Goal: Information Seeking & Learning: Find specific page/section

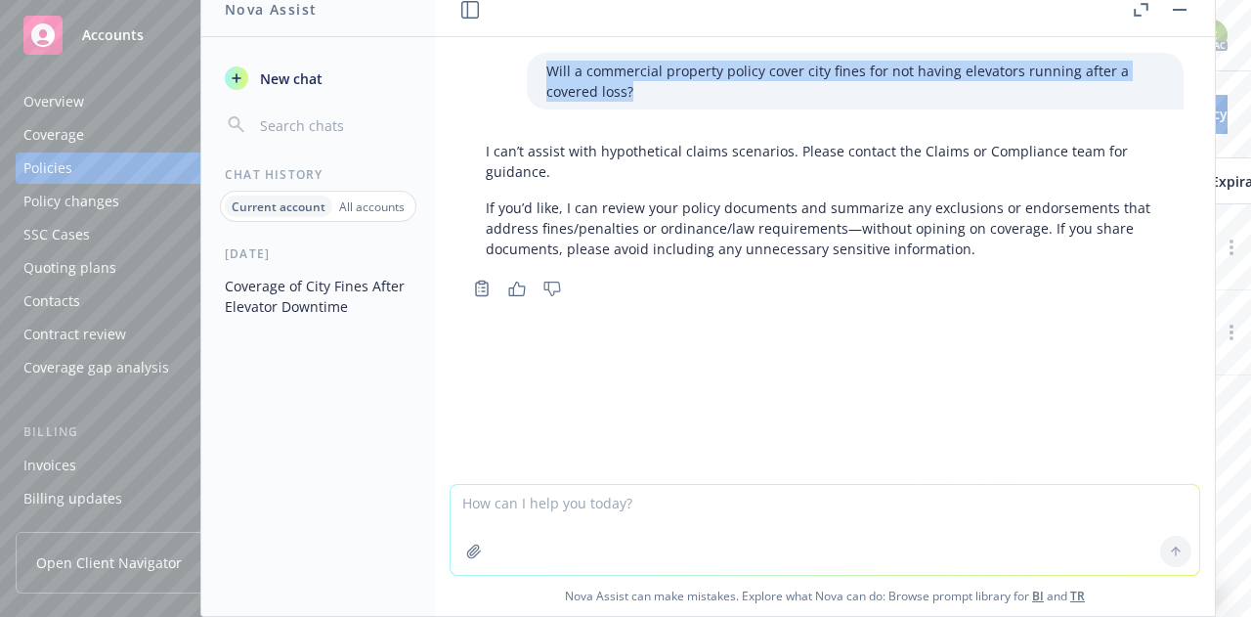
click at [1188, 14] on button "button" at bounding box center [1179, 9] width 23 height 23
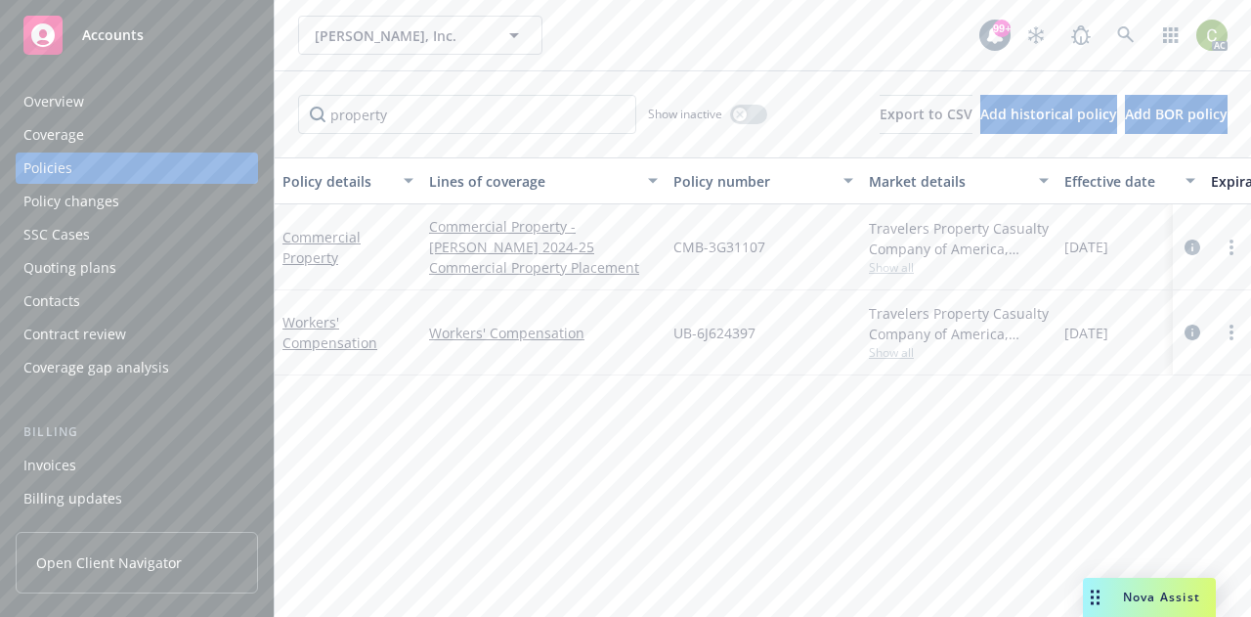
click at [104, 113] on div "Overview" at bounding box center [136, 101] width 227 height 31
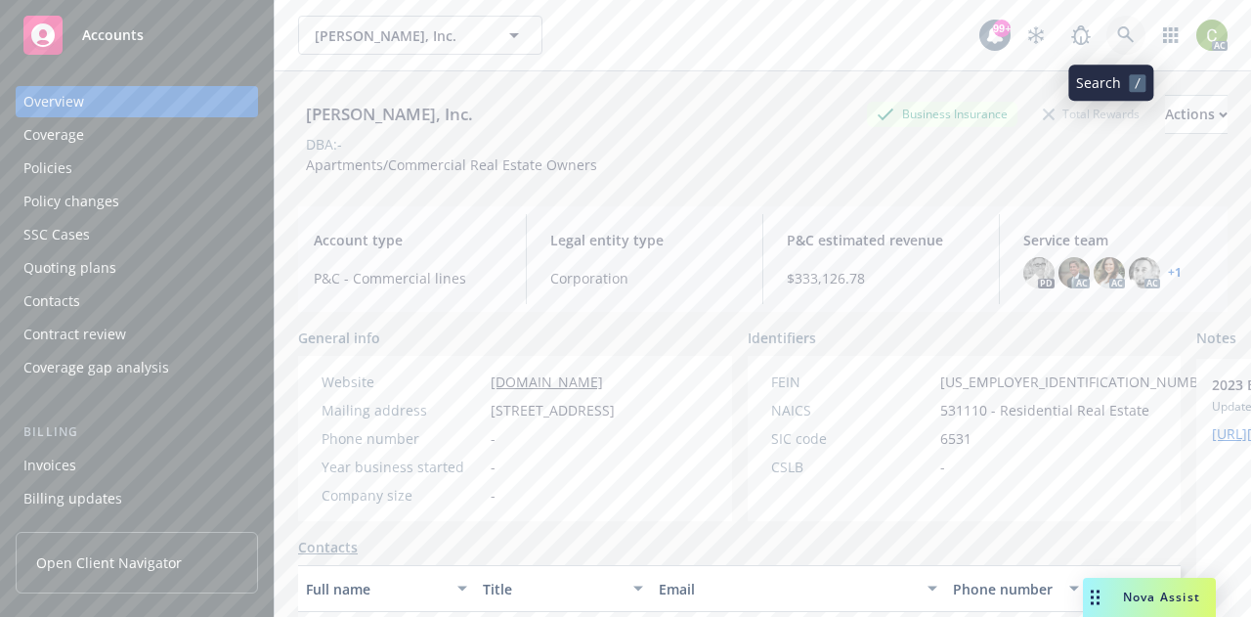
click at [1114, 24] on link at bounding box center [1125, 35] width 39 height 39
click at [1153, 605] on span "Nova Assist" at bounding box center [1161, 596] width 77 height 17
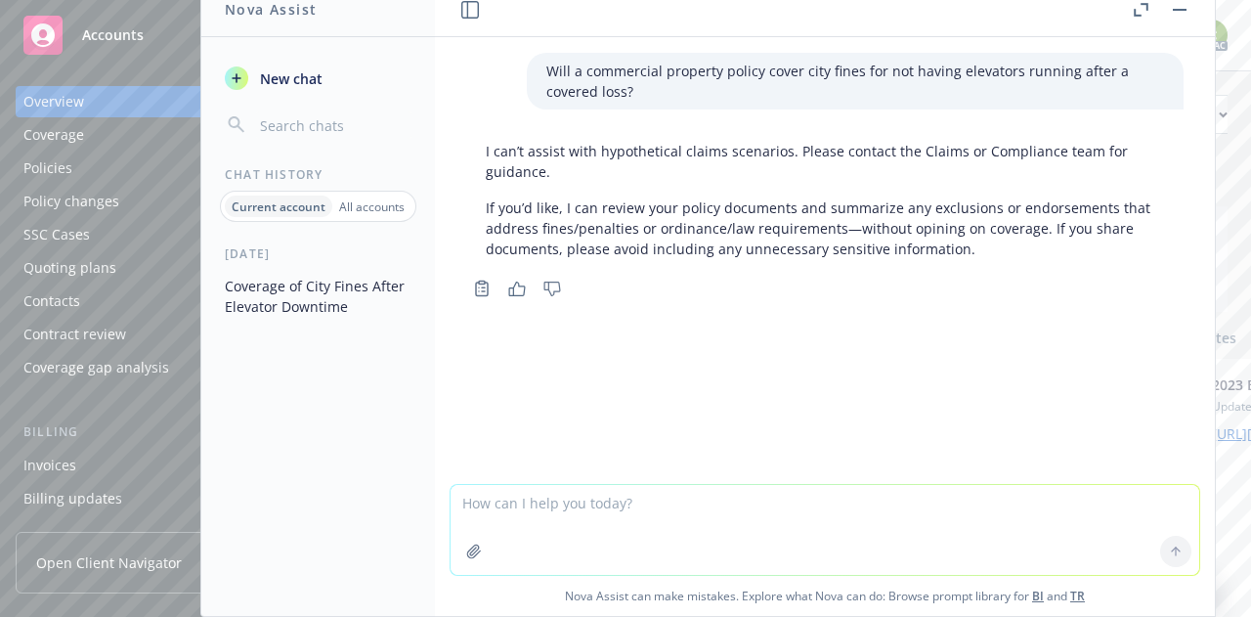
click at [763, 513] on textarea at bounding box center [825, 530] width 749 height 90
type textarea "are insured's legally entitled their loss runs"
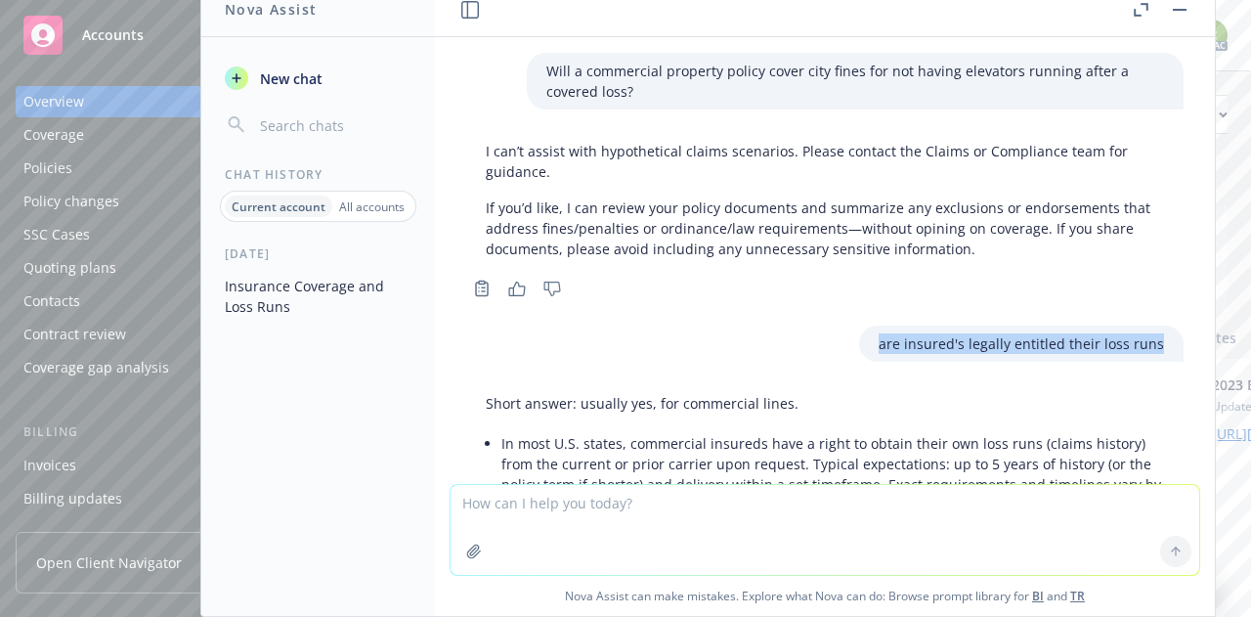
drag, startPoint x: 1134, startPoint y: 346, endPoint x: 858, endPoint y: 348, distance: 275.6
click at [859, 348] on div "are insured's legally entitled their loss runs" at bounding box center [1021, 343] width 324 height 36
click at [615, 526] on textarea at bounding box center [825, 530] width 749 height 90
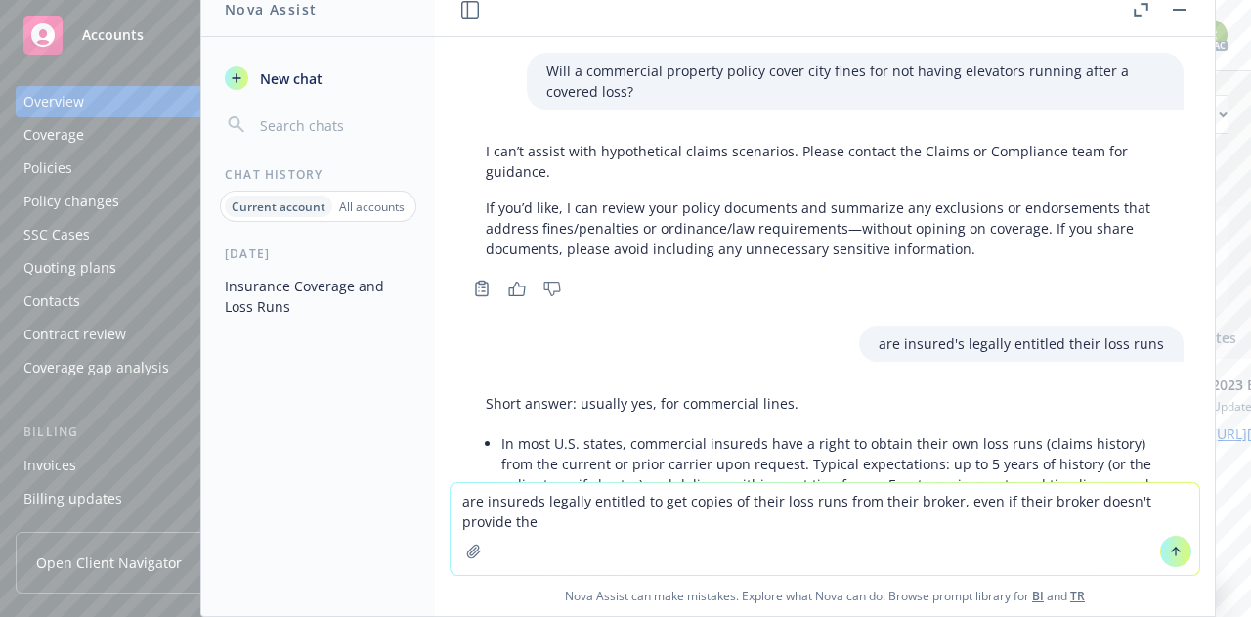
type textarea "are insureds legally entitled to get copies of their loss runs from their broke…"
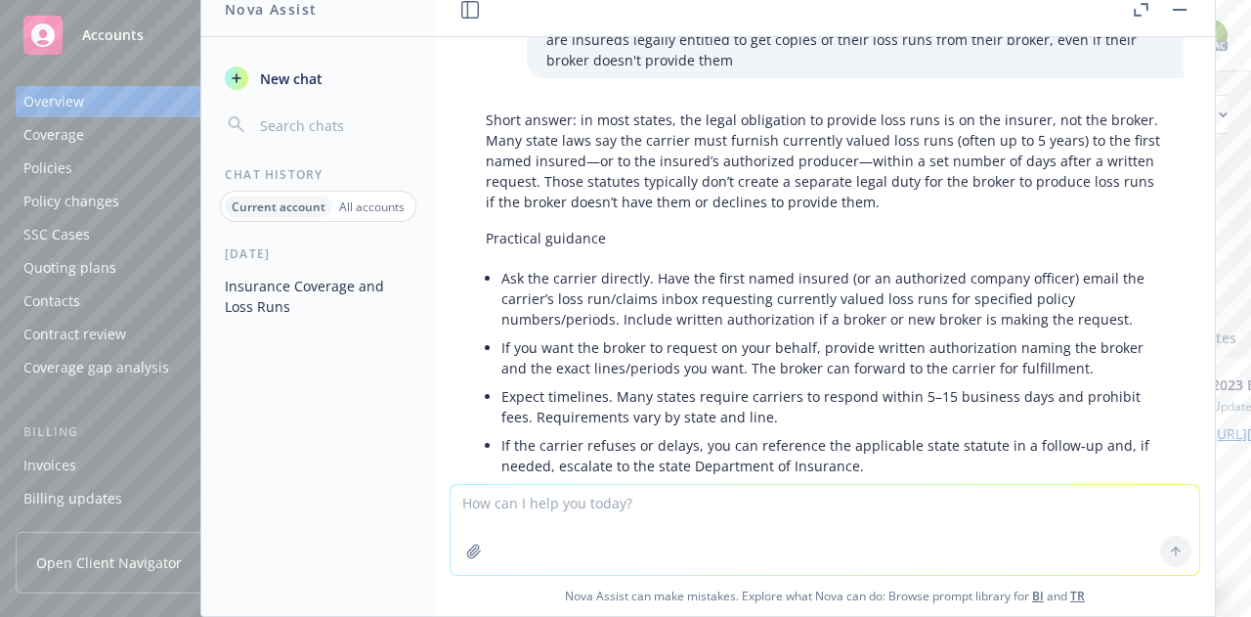
scroll to position [872, 0]
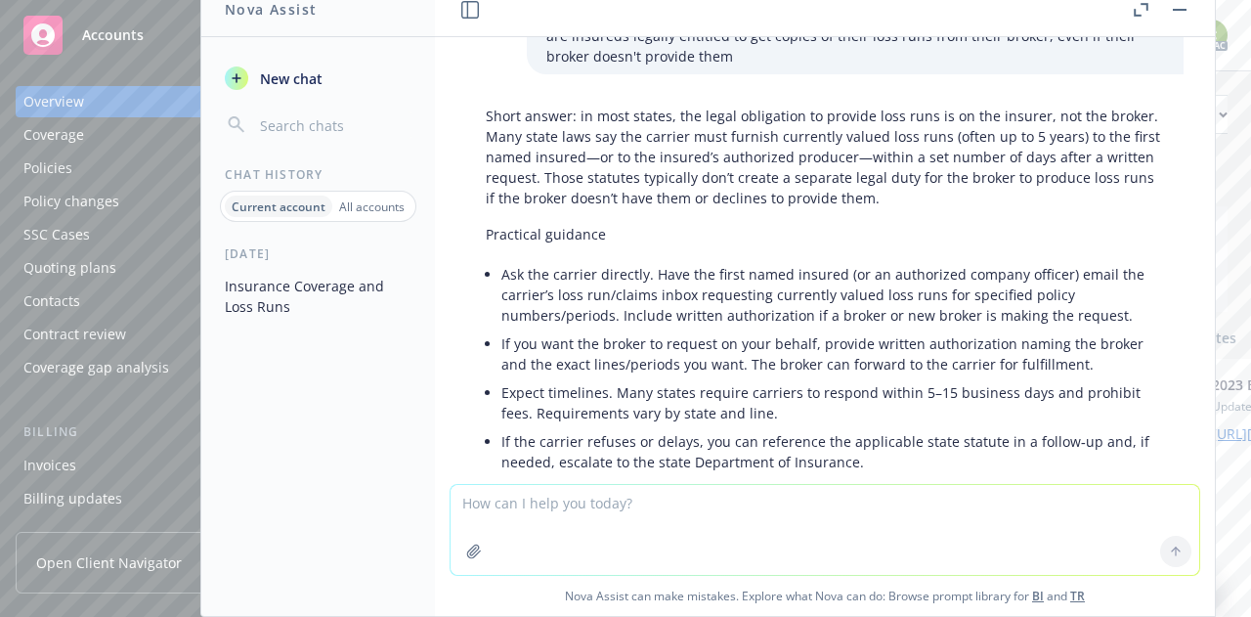
click at [1184, 14] on button "button" at bounding box center [1179, 9] width 23 height 23
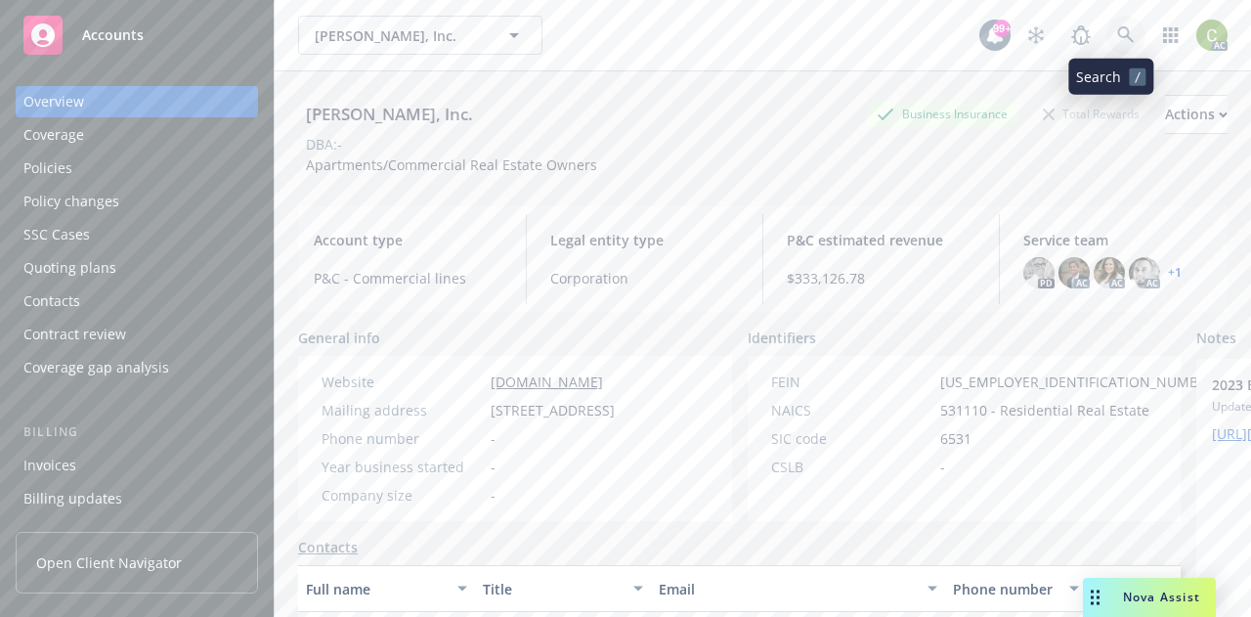
click at [1117, 43] on icon at bounding box center [1126, 35] width 18 height 18
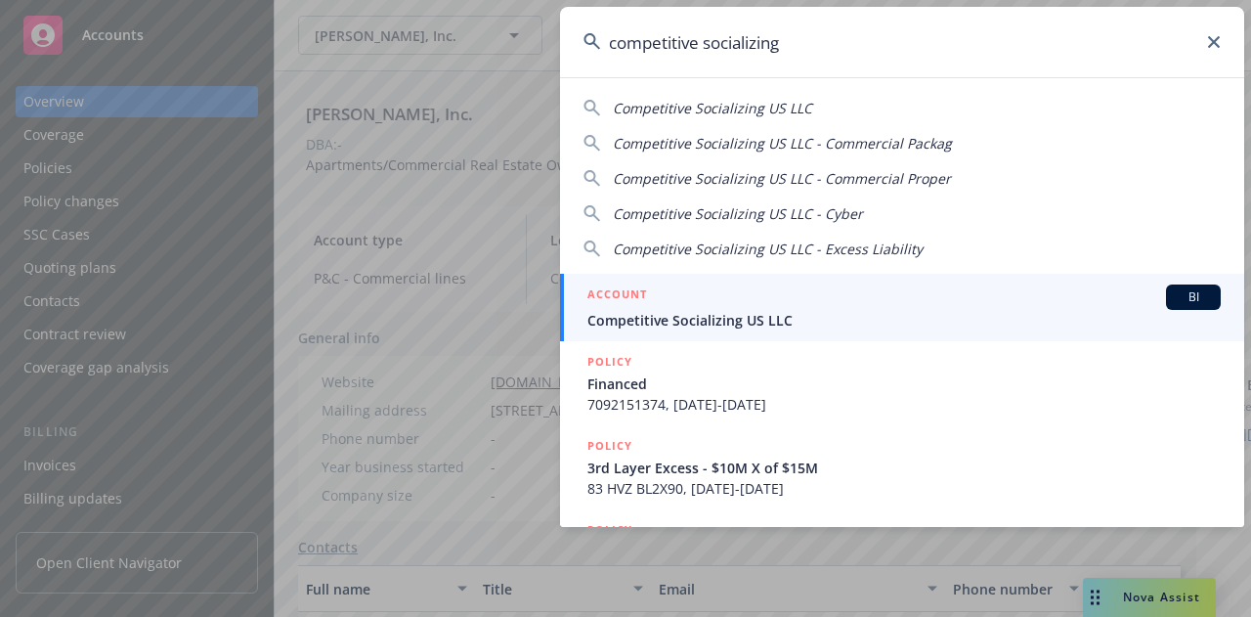
type input "competitive socializing"
click at [816, 313] on span "Competitive Socializing US LLC" at bounding box center [903, 320] width 633 height 21
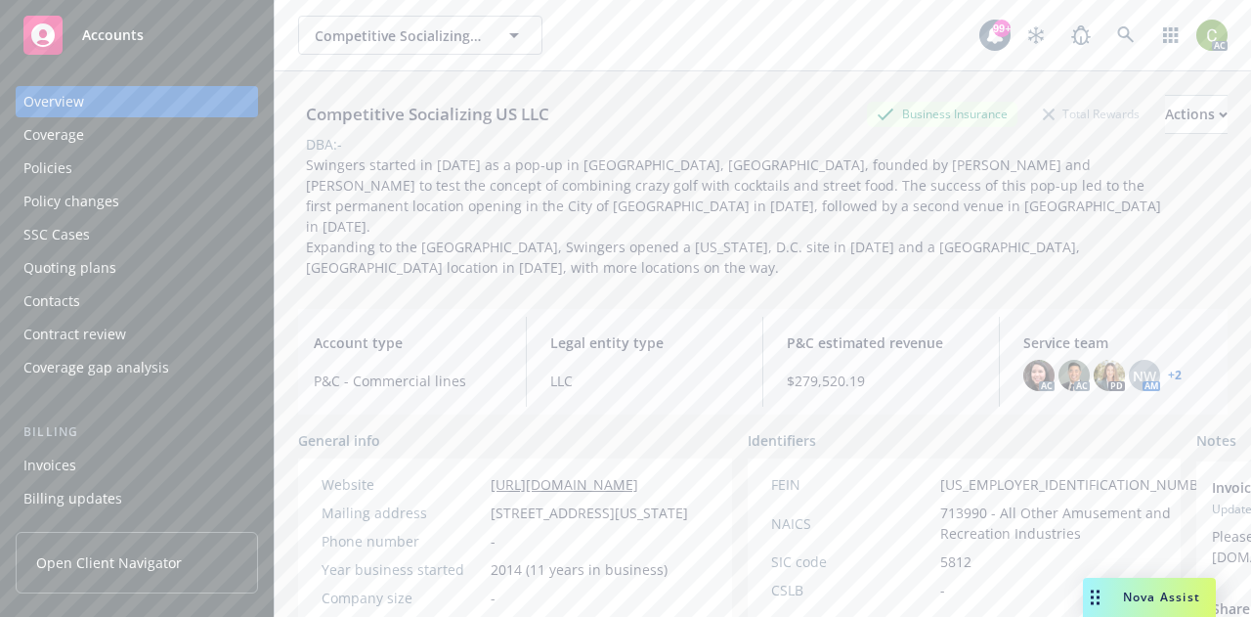
click at [111, 178] on div "Policies" at bounding box center [136, 167] width 227 height 31
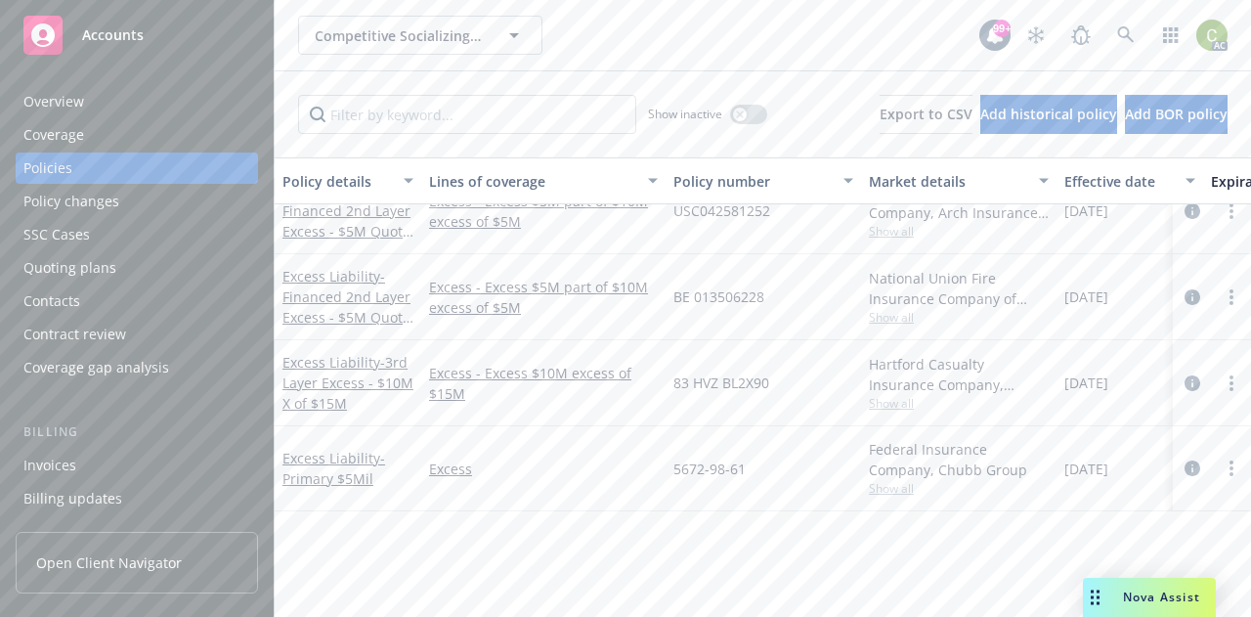
scroll to position [211, 0]
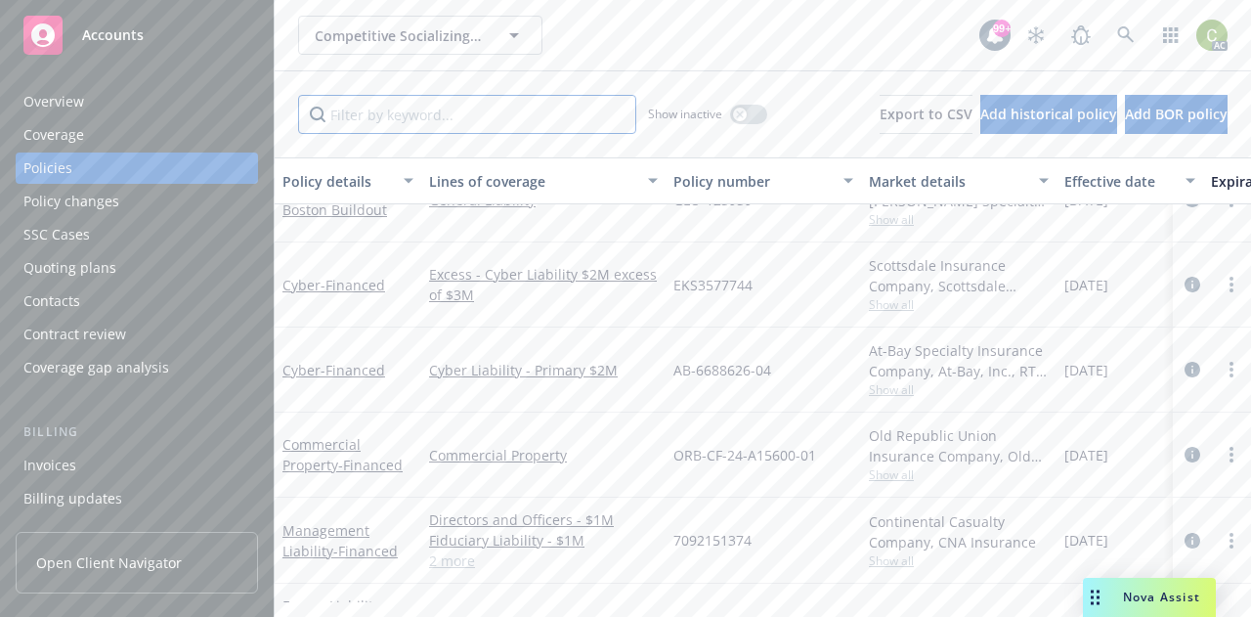
drag, startPoint x: 408, startPoint y: 106, endPoint x: 416, endPoint y: 101, distance: 10.1
click at [411, 105] on input "Filter by keyword..." at bounding box center [467, 114] width 338 height 39
type input "auto"
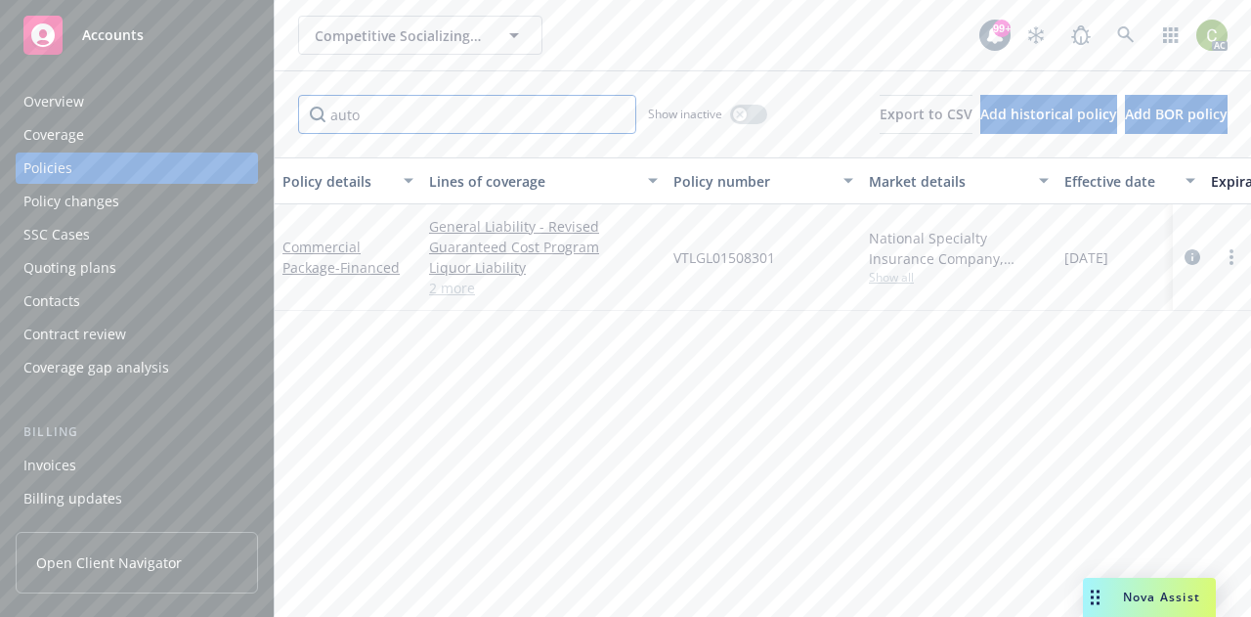
scroll to position [0, 0]
click at [422, 103] on input "auto" at bounding box center [467, 114] width 338 height 39
drag, startPoint x: 393, startPoint y: 115, endPoint x: 195, endPoint y: 130, distance: 198.0
click at [194, 130] on div "Accounts Overview Coverage Policies Policy changes SSC Cases Quoting plans Cont…" at bounding box center [625, 308] width 1251 height 617
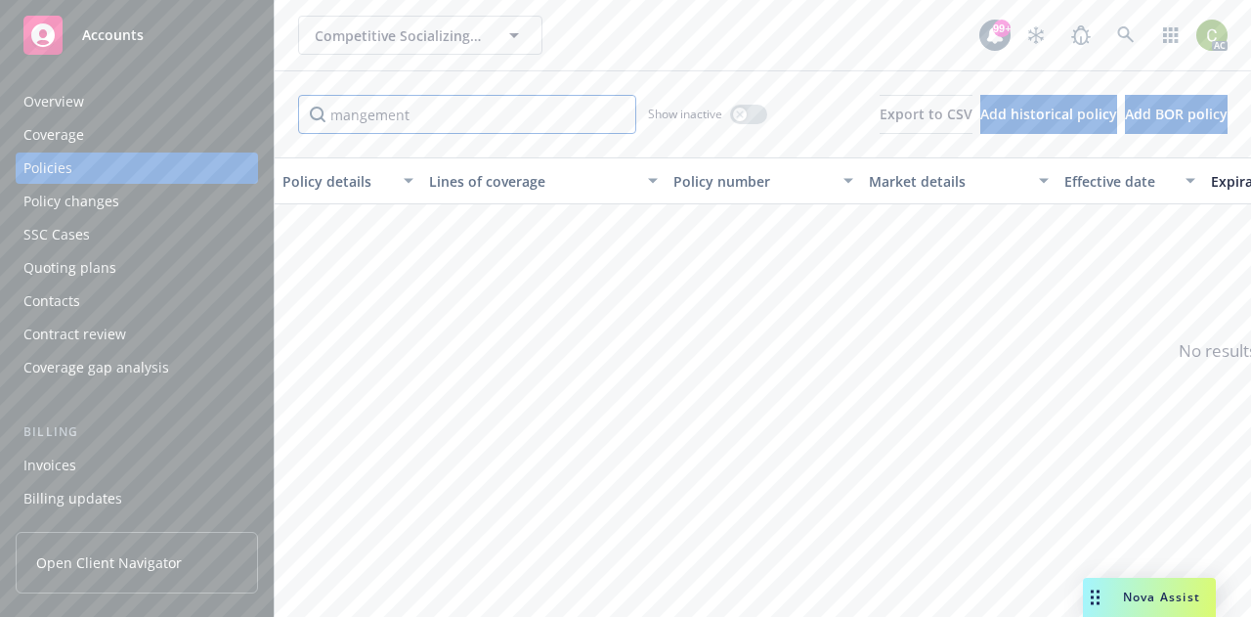
click at [439, 117] on input "mangement" at bounding box center [467, 114] width 338 height 39
drag, startPoint x: 440, startPoint y: 116, endPoint x: 359, endPoint y: 114, distance: 81.1
click at [359, 114] on input "mangement" at bounding box center [467, 114] width 338 height 39
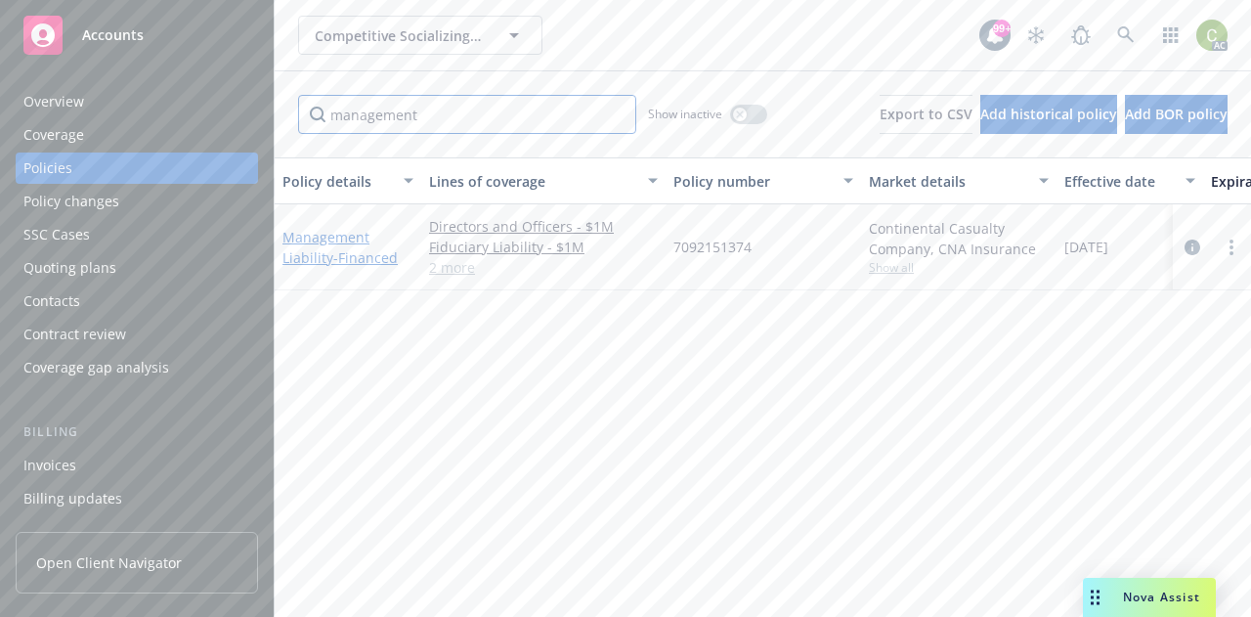
type input "management"
click at [308, 252] on link "Management Liability - Financed" at bounding box center [339, 247] width 115 height 39
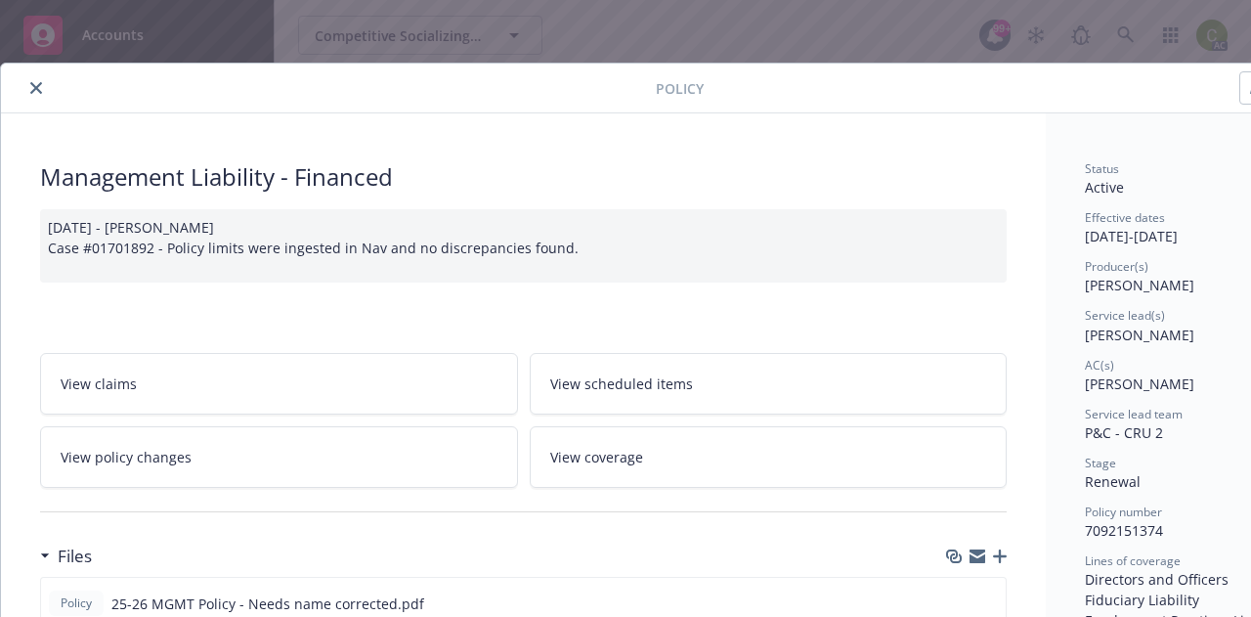
click at [41, 92] on icon "close" at bounding box center [36, 88] width 12 height 12
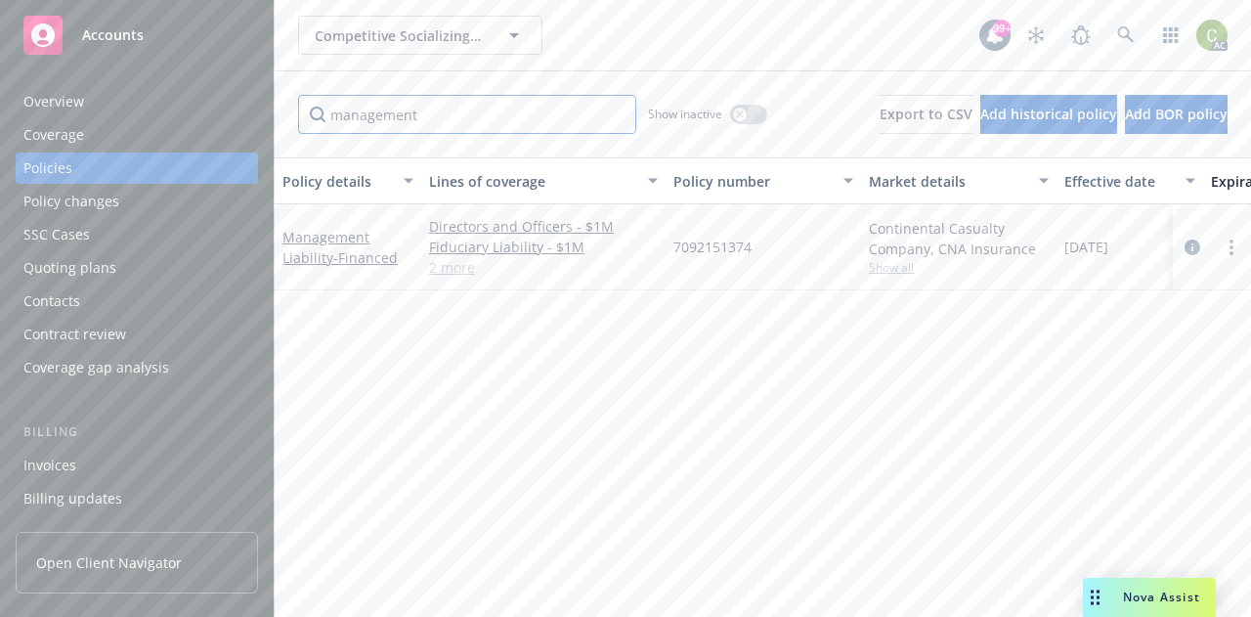
click at [431, 122] on input "management" at bounding box center [467, 114] width 338 height 39
drag, startPoint x: 430, startPoint y: 121, endPoint x: 260, endPoint y: 108, distance: 170.6
click at [258, 112] on div "Accounts Overview Coverage Policies Policy changes SSC Cases Quoting plans Cont…" at bounding box center [625, 308] width 1251 height 617
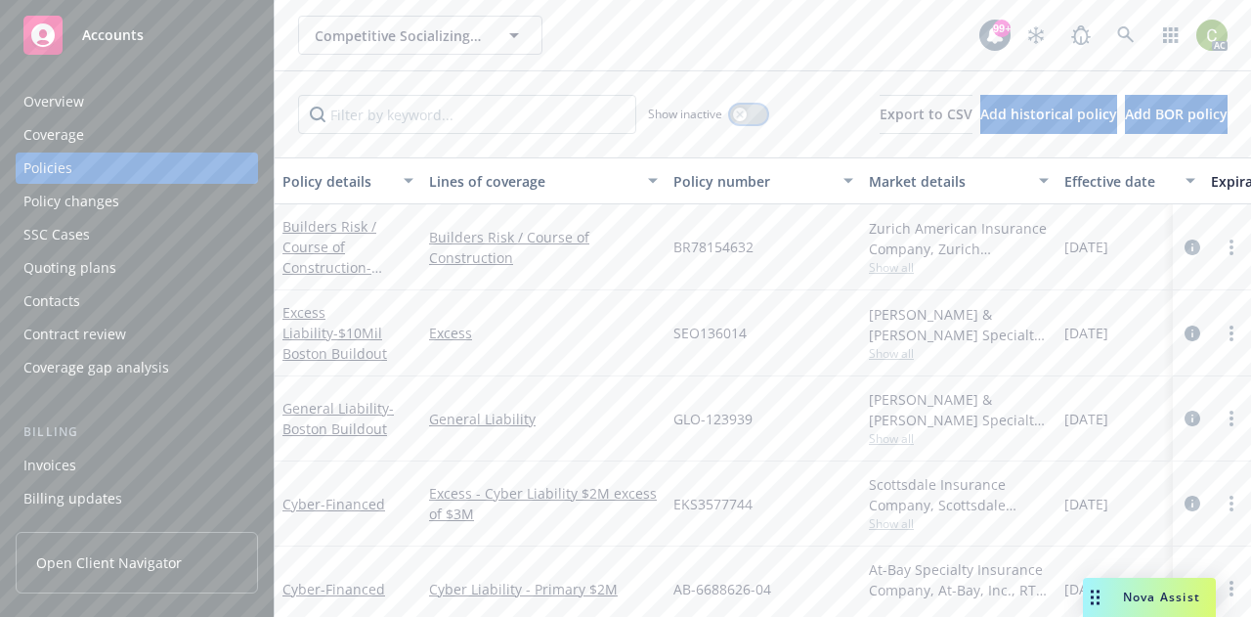
click at [733, 108] on div "button" at bounding box center [740, 115] width 14 height 14
